Goal: Find specific page/section: Find specific page/section

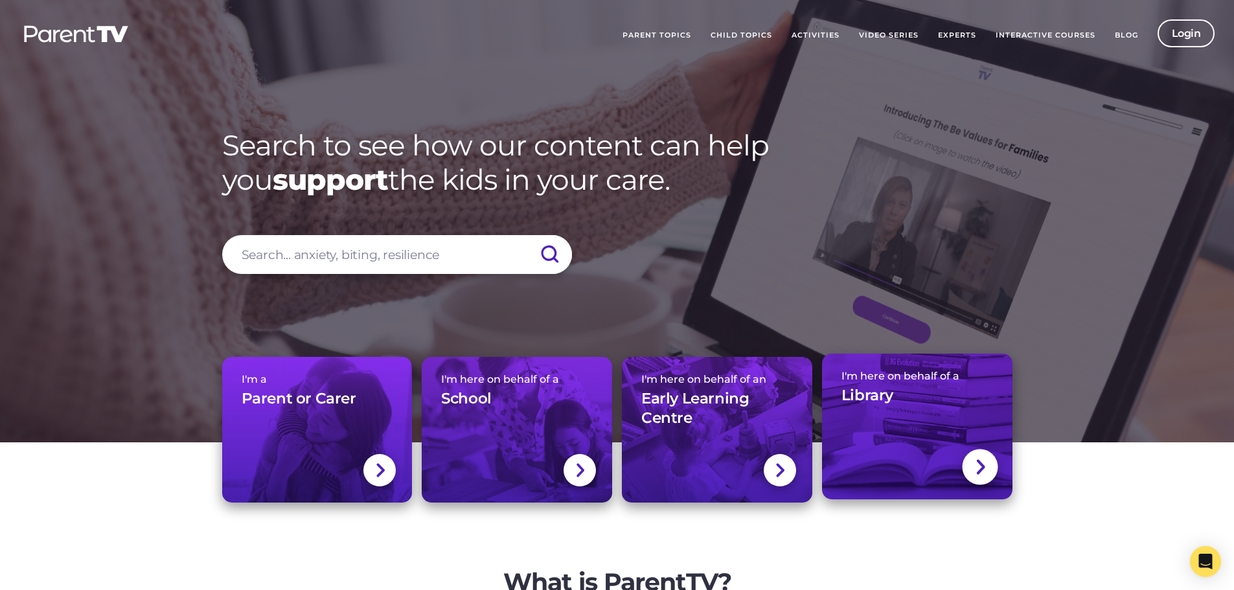
click at [859, 405] on h3 "Library" at bounding box center [868, 395] width 52 height 19
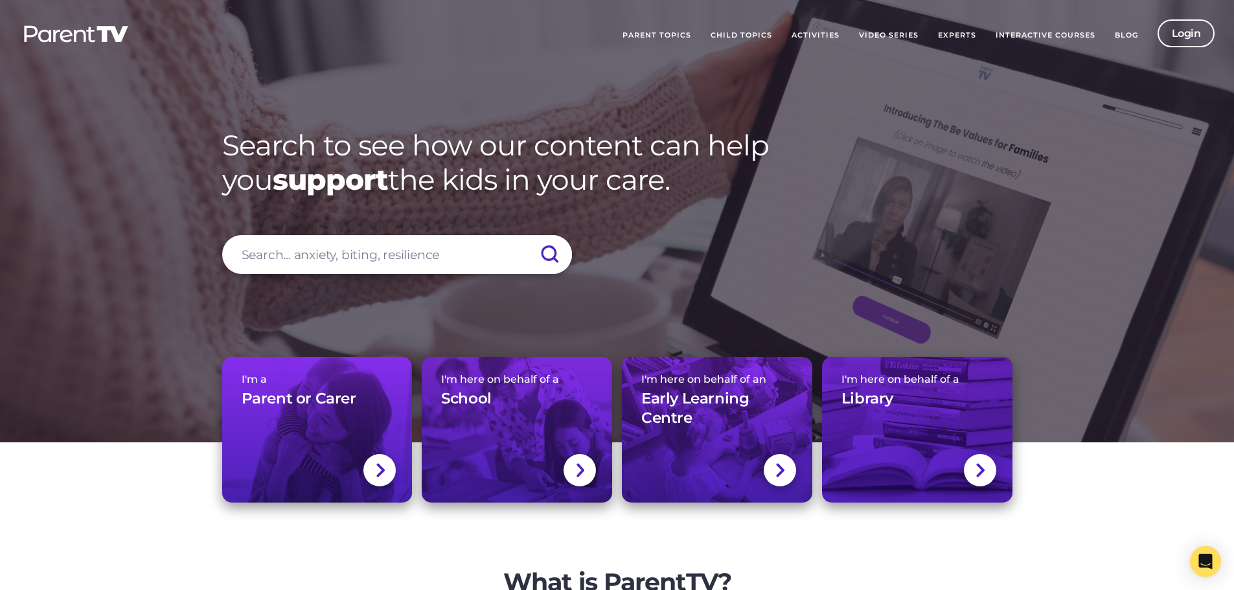
click at [1031, 38] on link "Interactive Courses" at bounding box center [1045, 35] width 119 height 32
